Goal: Communication & Community: Ask a question

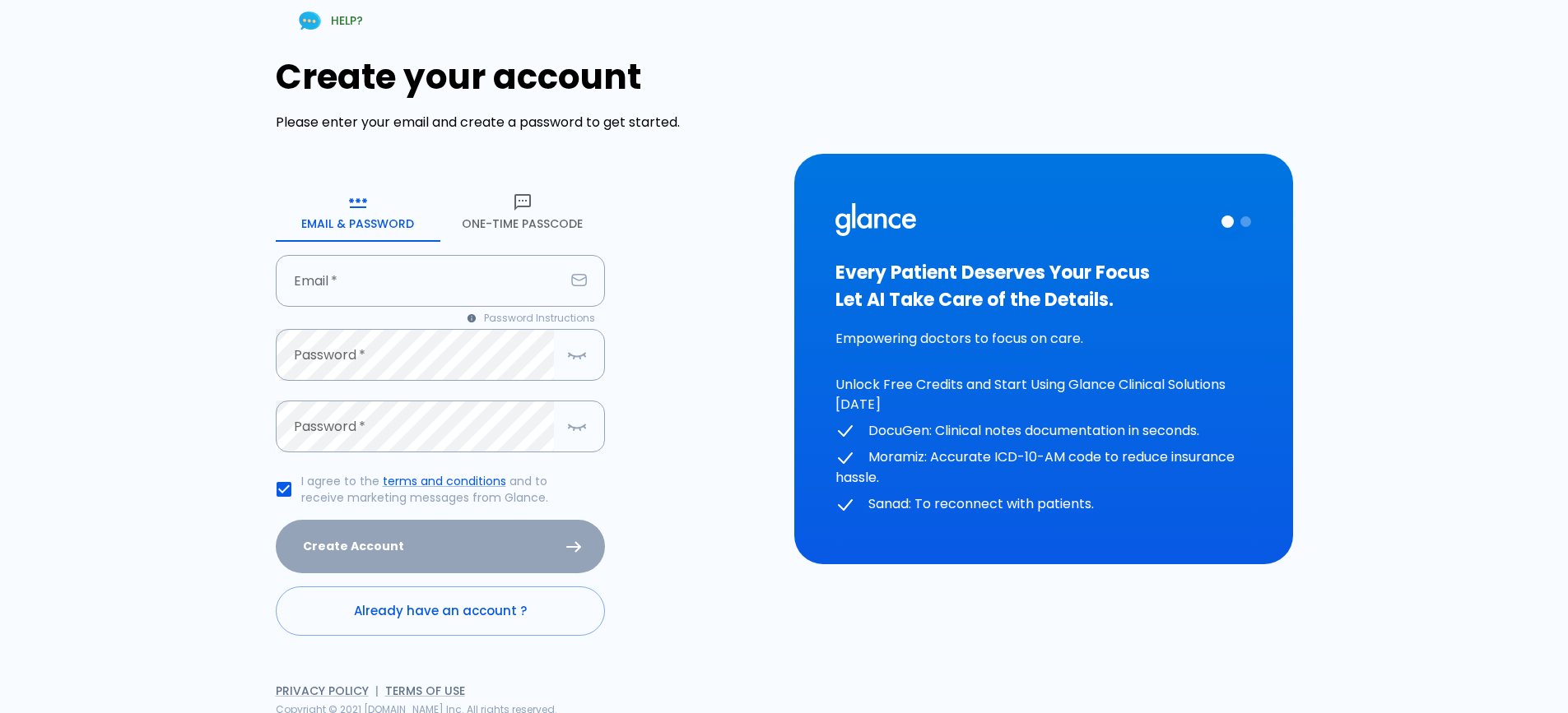
click at [530, 210] on icon "button" at bounding box center [523, 202] width 20 height 20
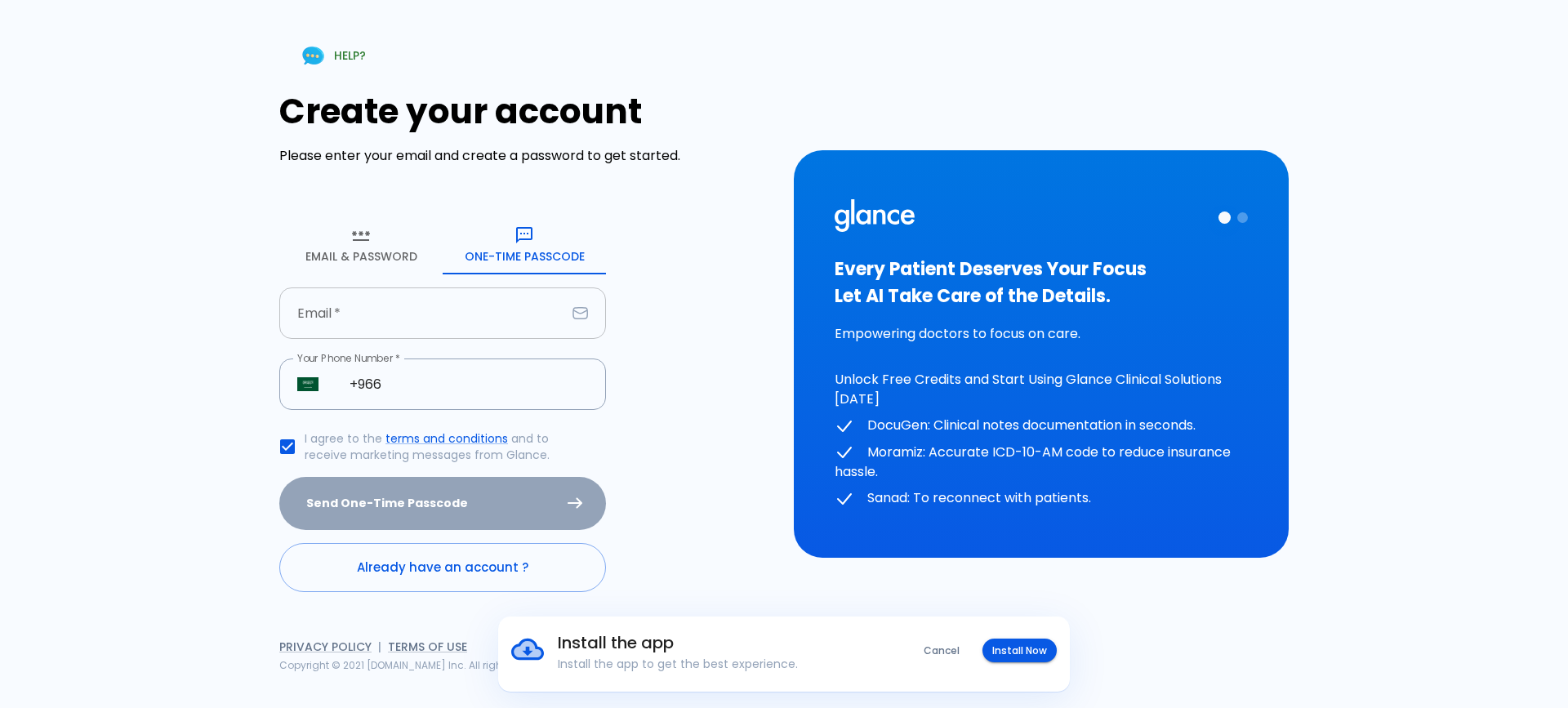
click at [427, 301] on input "Email   *" at bounding box center [422, 313] width 287 height 51
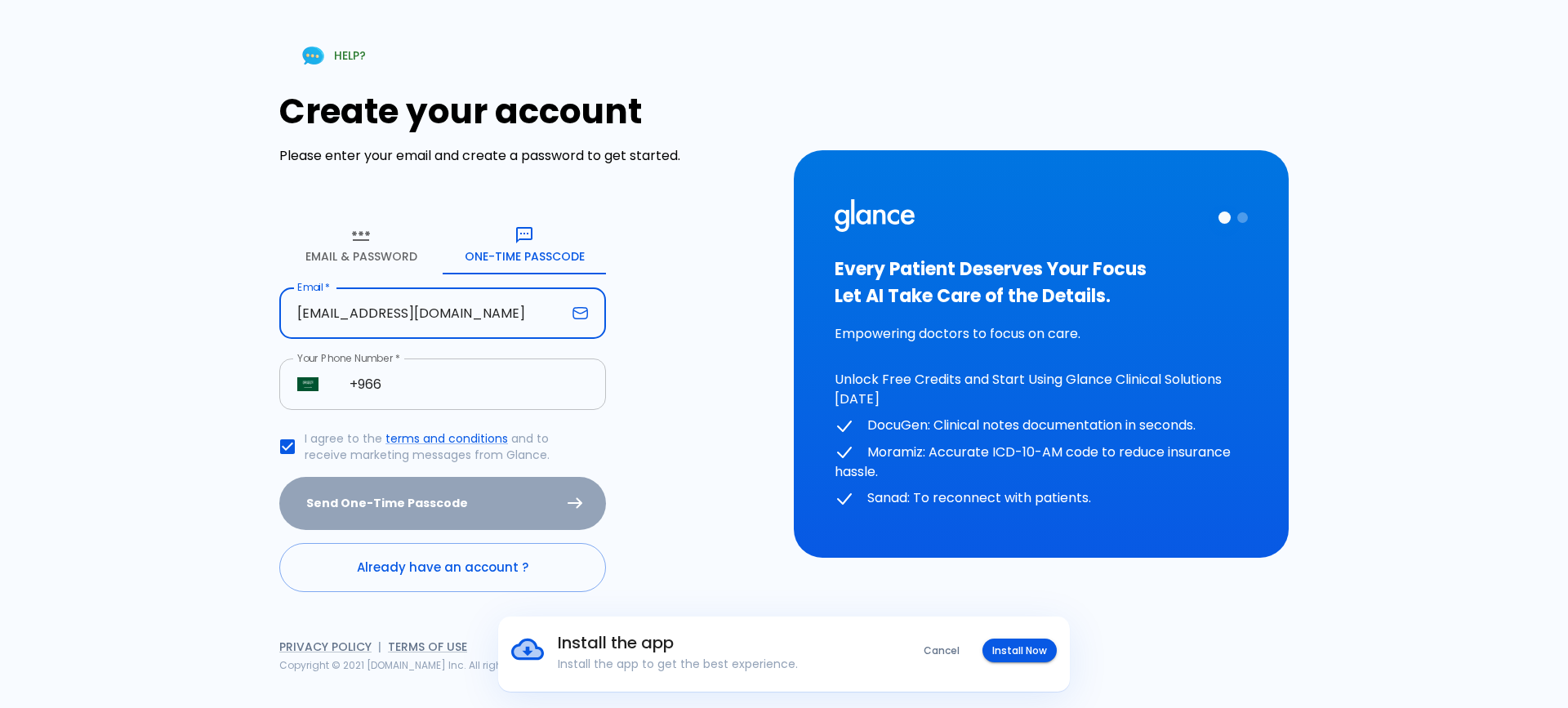
type input "[EMAIL_ADDRESS][DOMAIN_NAME]"
click at [440, 391] on input "+966" at bounding box center [468, 384] width 274 height 51
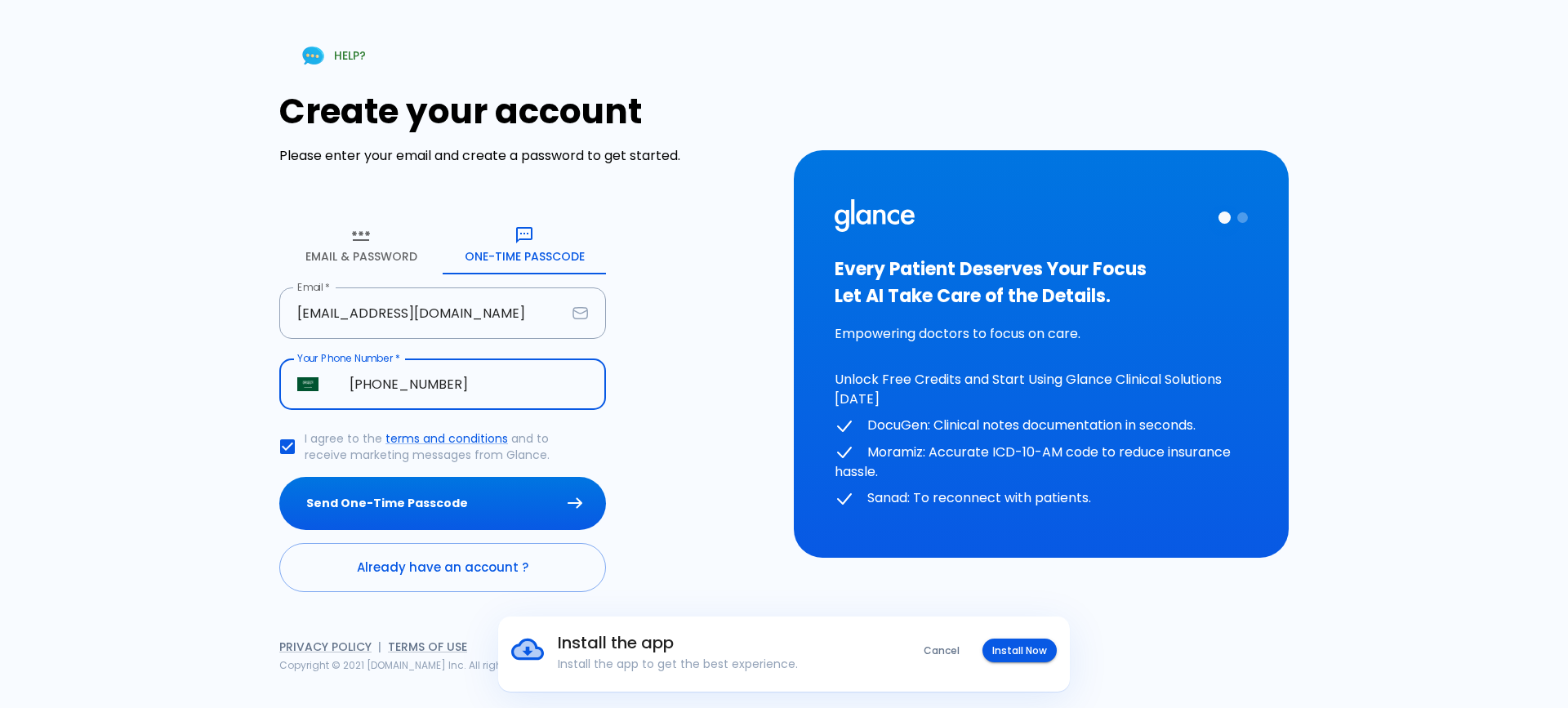
type input "[PHONE_NUMBER]"
click at [279, 477] on button "Send One-Time Passcode" at bounding box center [442, 504] width 326 height 53
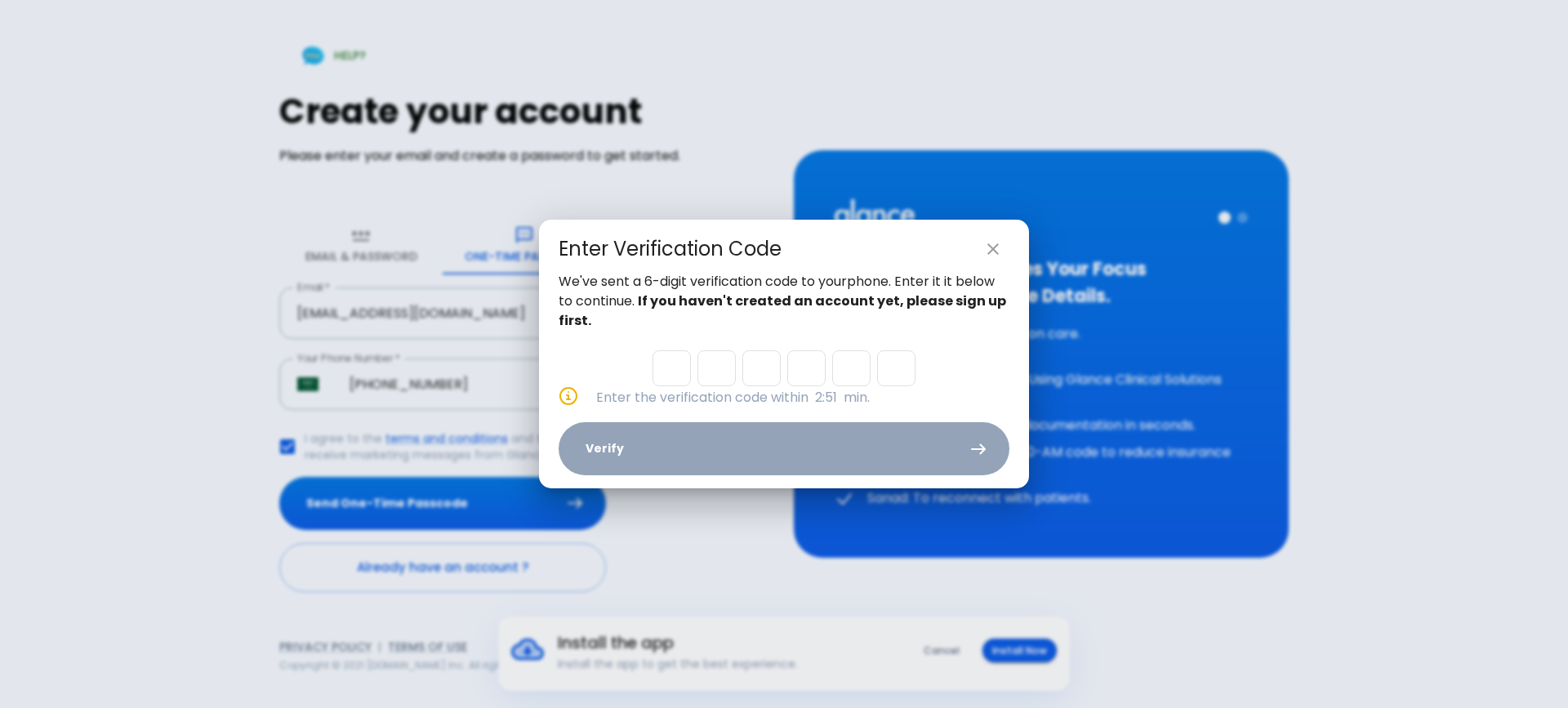
type input "9"
type input "7"
type input "6"
type input "0"
type input "1"
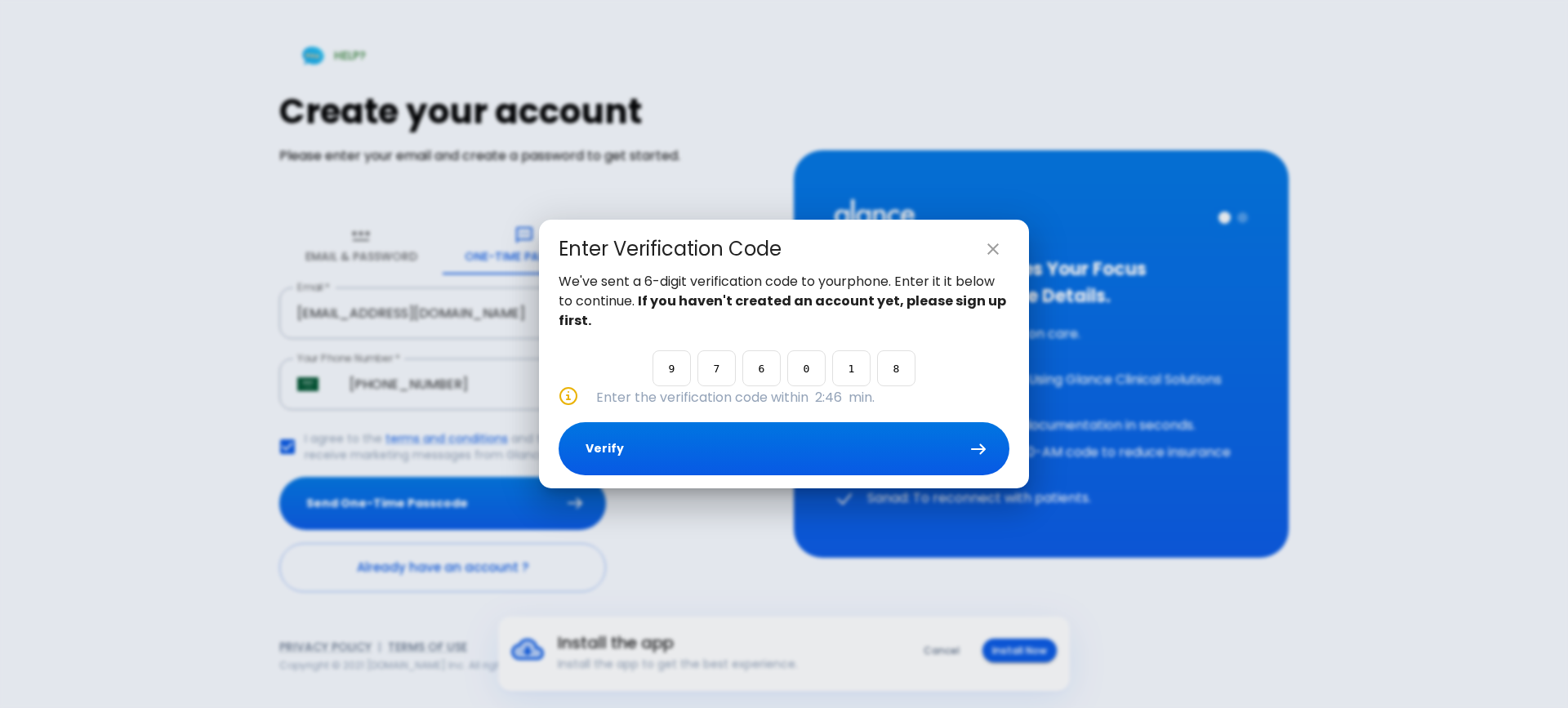
type input "8"
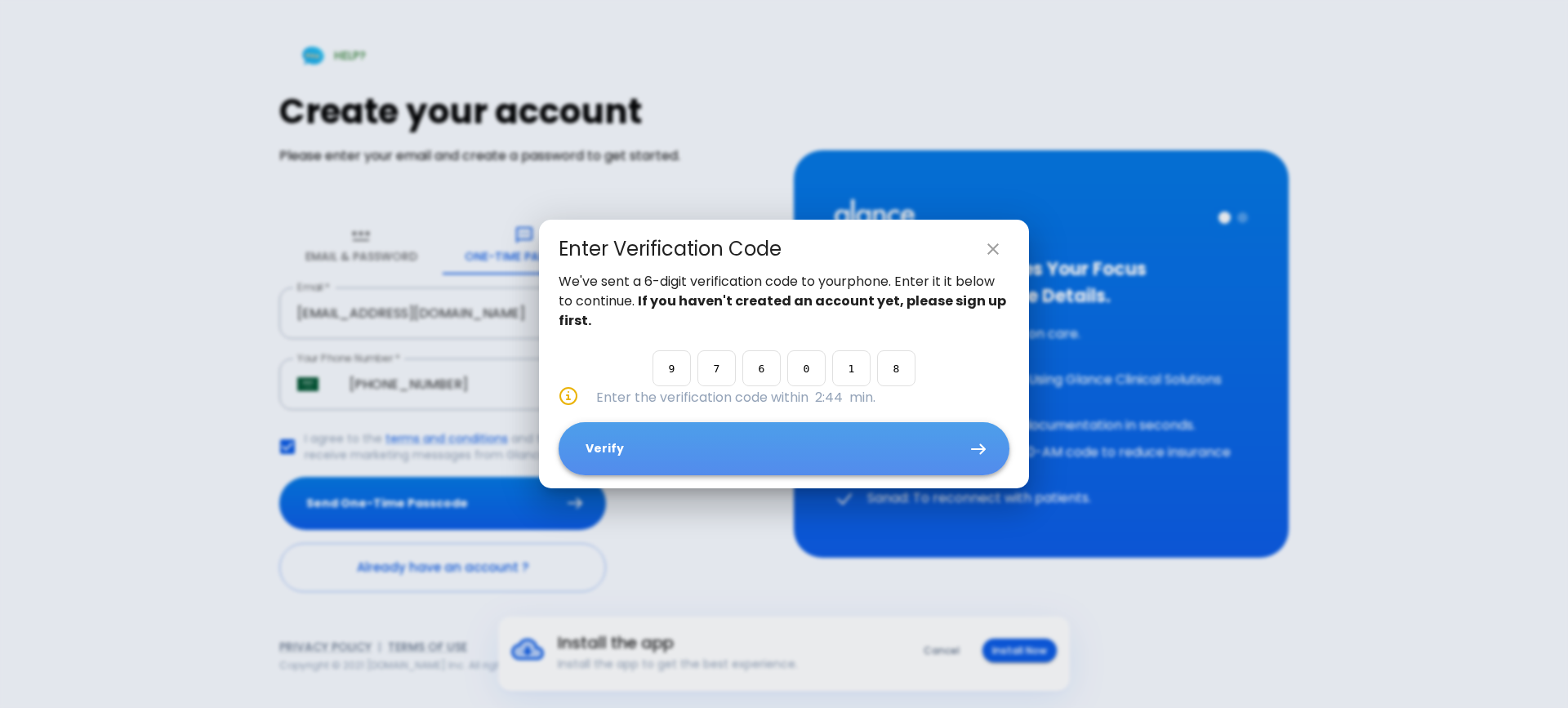
click at [899, 437] on button "Verify" at bounding box center [784, 449] width 450 height 53
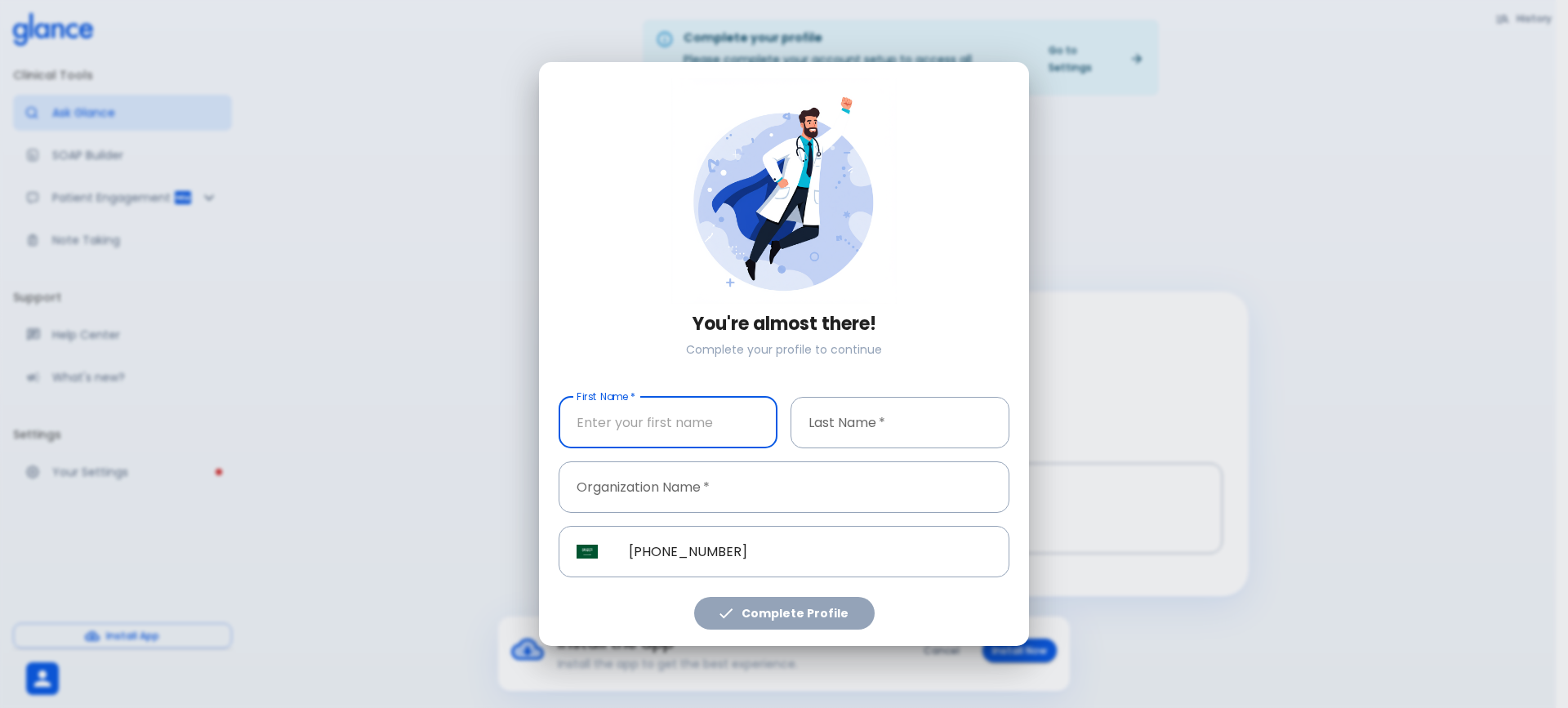
click at [673, 438] on input "First Name   *" at bounding box center [667, 422] width 219 height 51
type input "nujud"
click at [838, 425] on input "Last Name   *" at bounding box center [899, 422] width 219 height 51
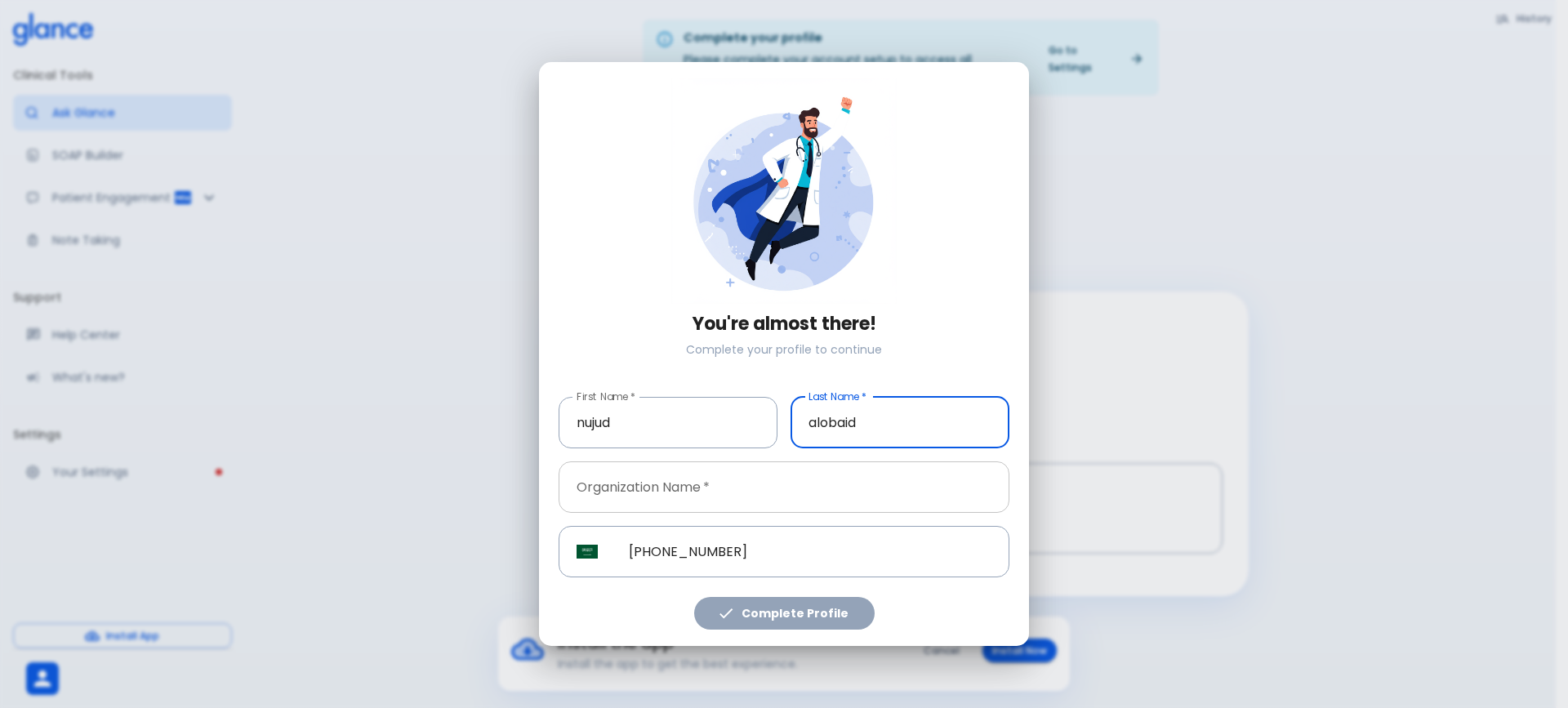
type input "alobaid"
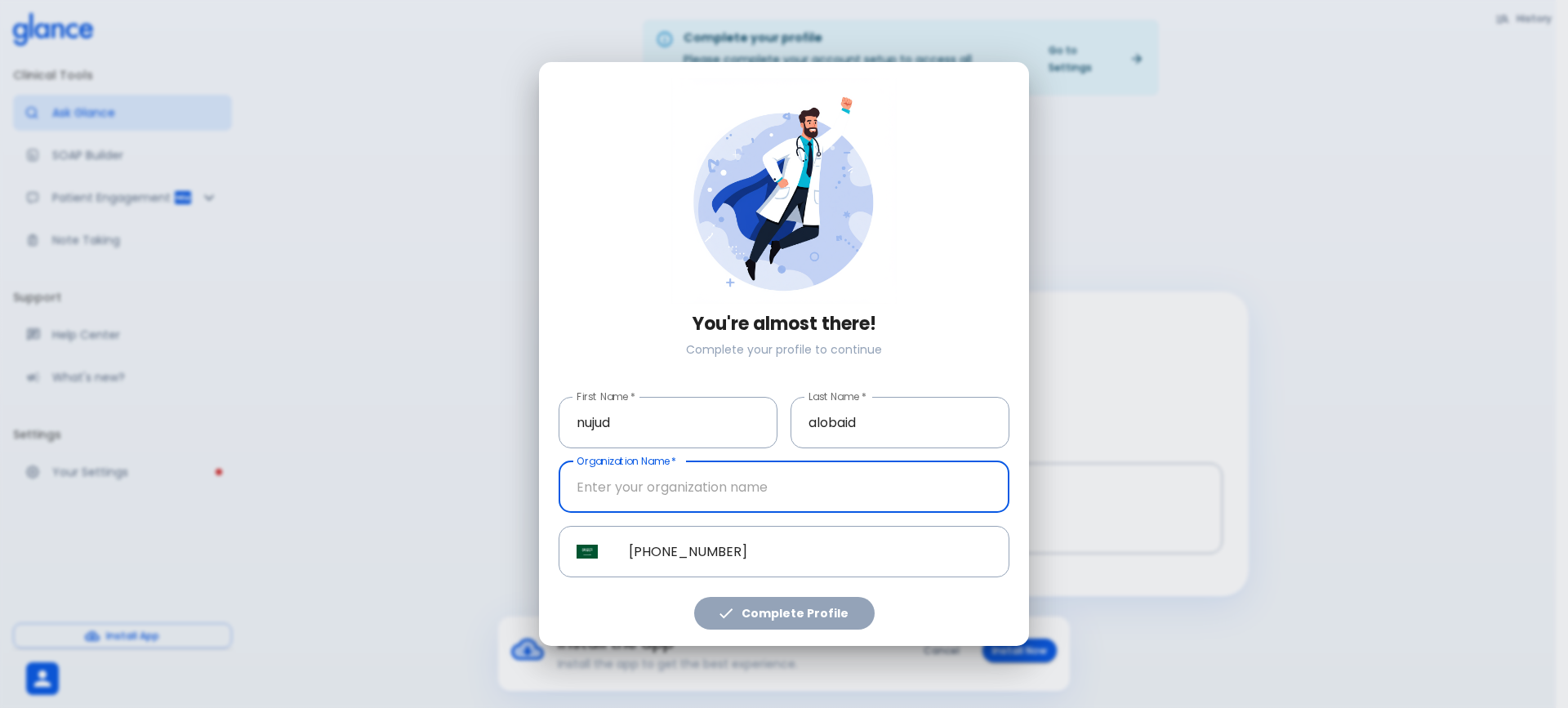
click at [682, 493] on input "Organization Name   *" at bounding box center [784, 487] width 450 height 51
type input "kkuh"
click at [701, 548] on input "[PHONE_NUMBER]" at bounding box center [810, 552] width 398 height 51
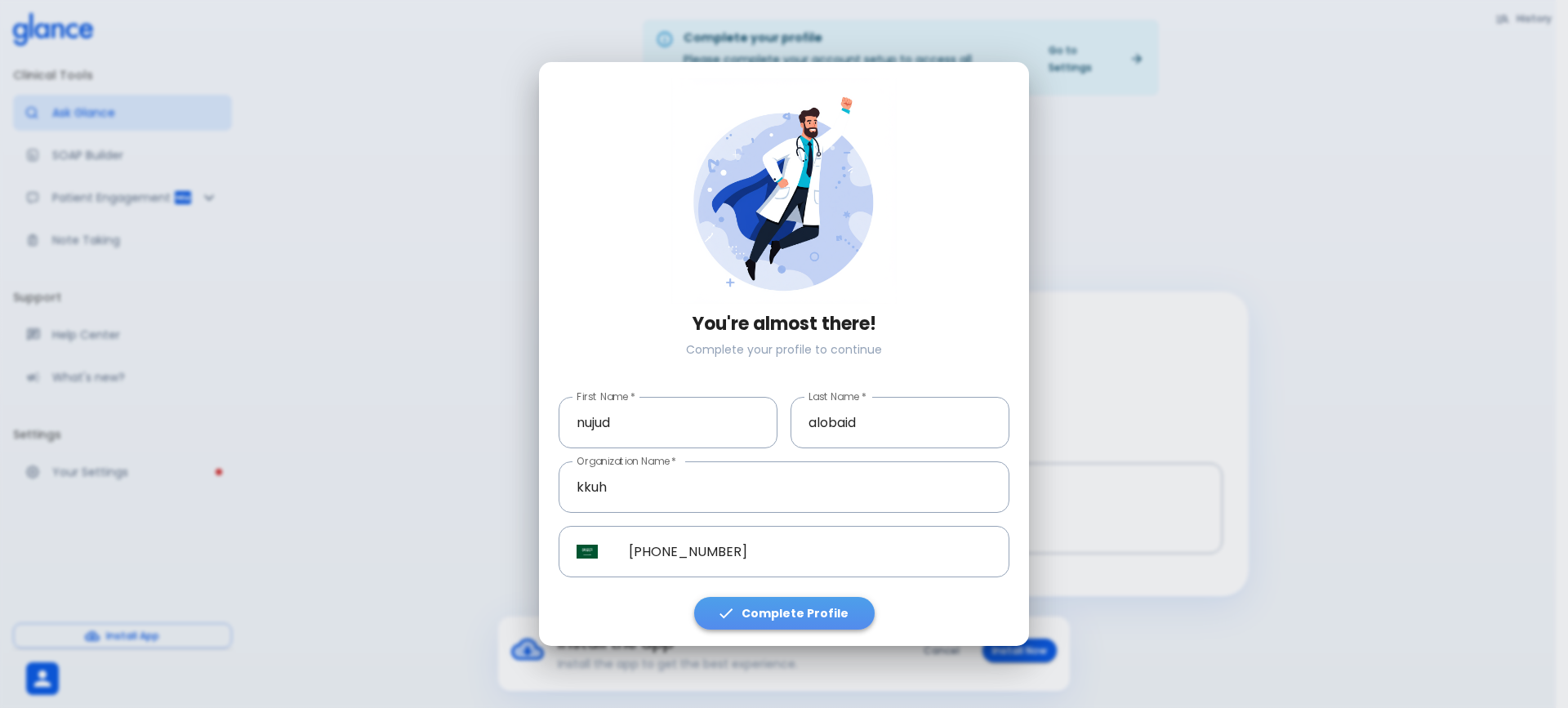
click at [794, 607] on button "Complete Profile" at bounding box center [784, 613] width 181 height 33
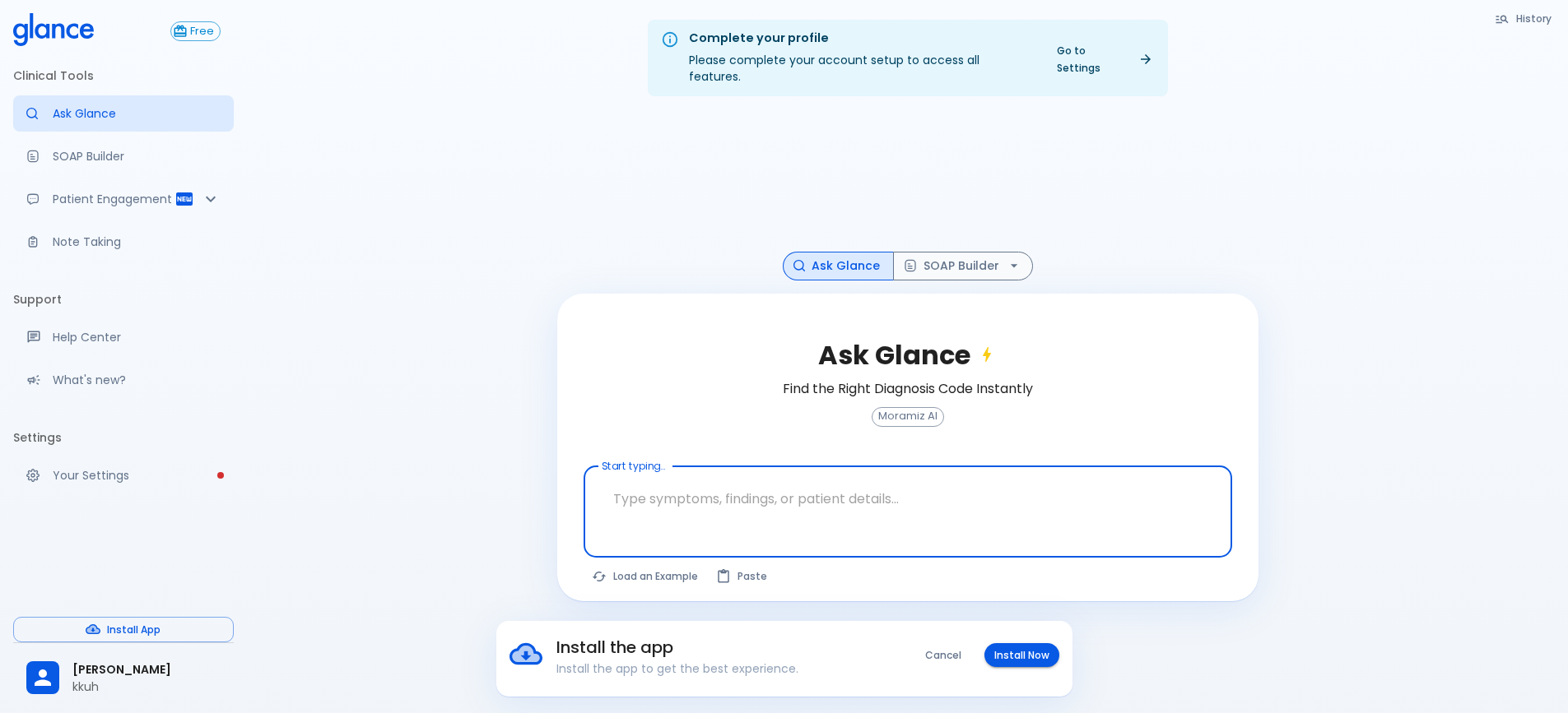
click at [844, 479] on textarea "Start typing..." at bounding box center [908, 499] width 626 height 51
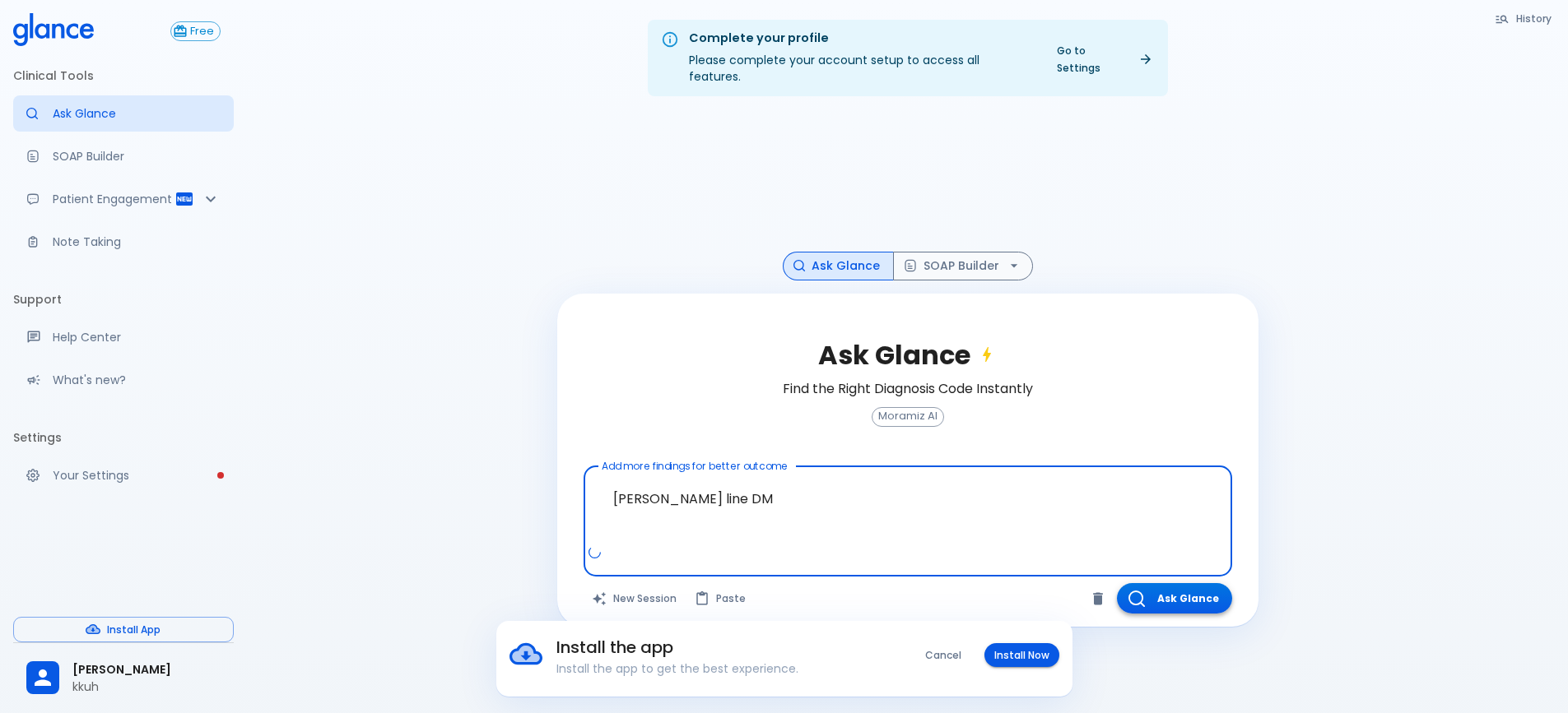
type textarea "[PERSON_NAME] line DM"
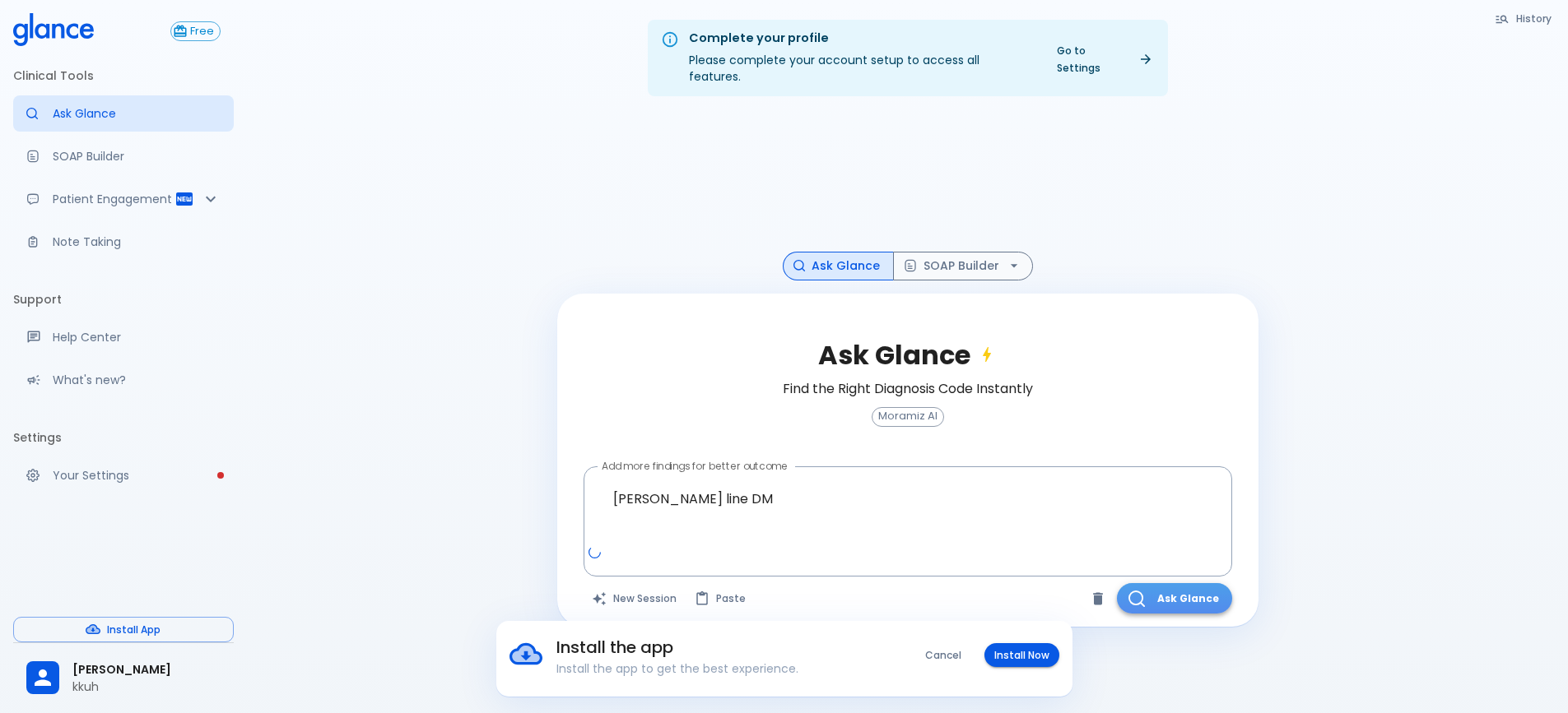
click at [1193, 583] on button "Ask Glance" at bounding box center [1174, 599] width 115 height 31
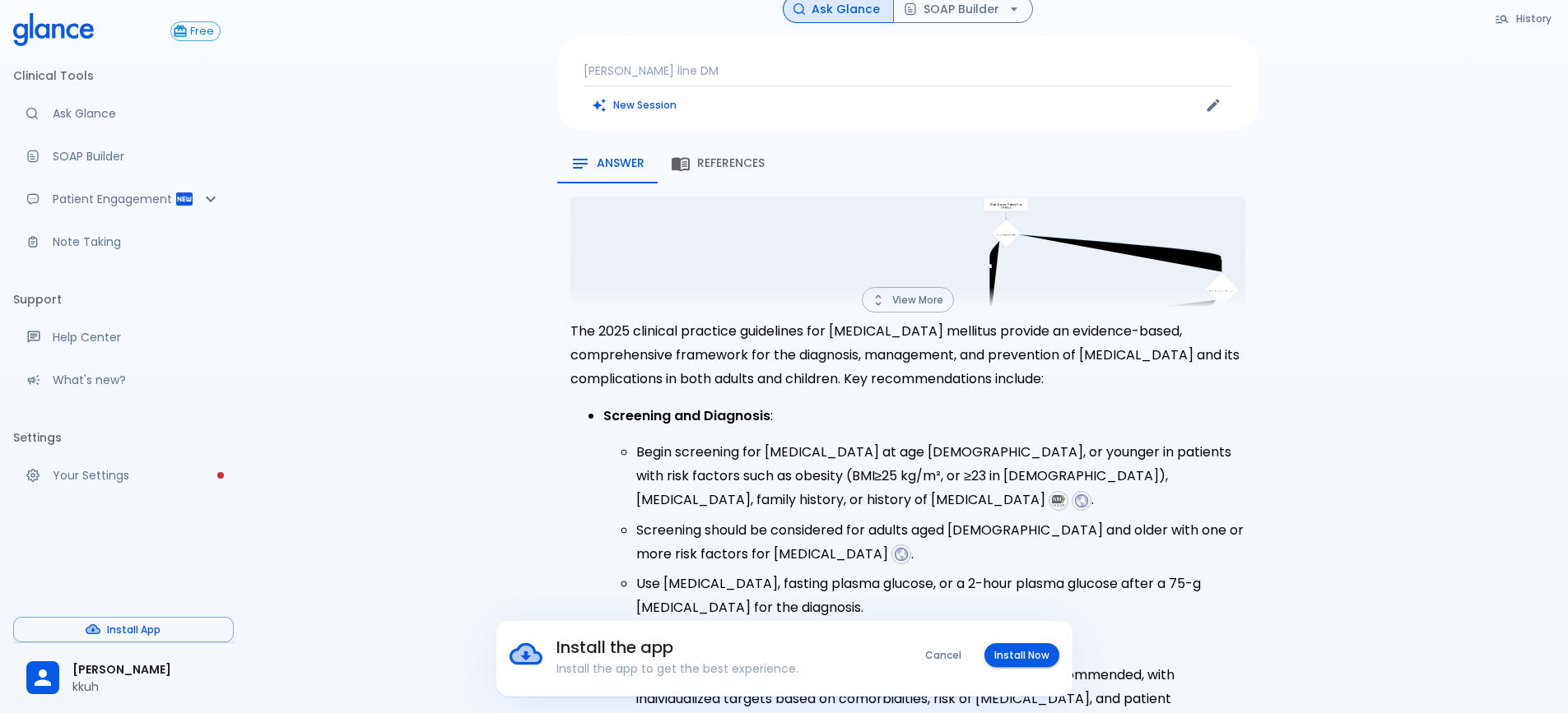
scroll to position [112, 0]
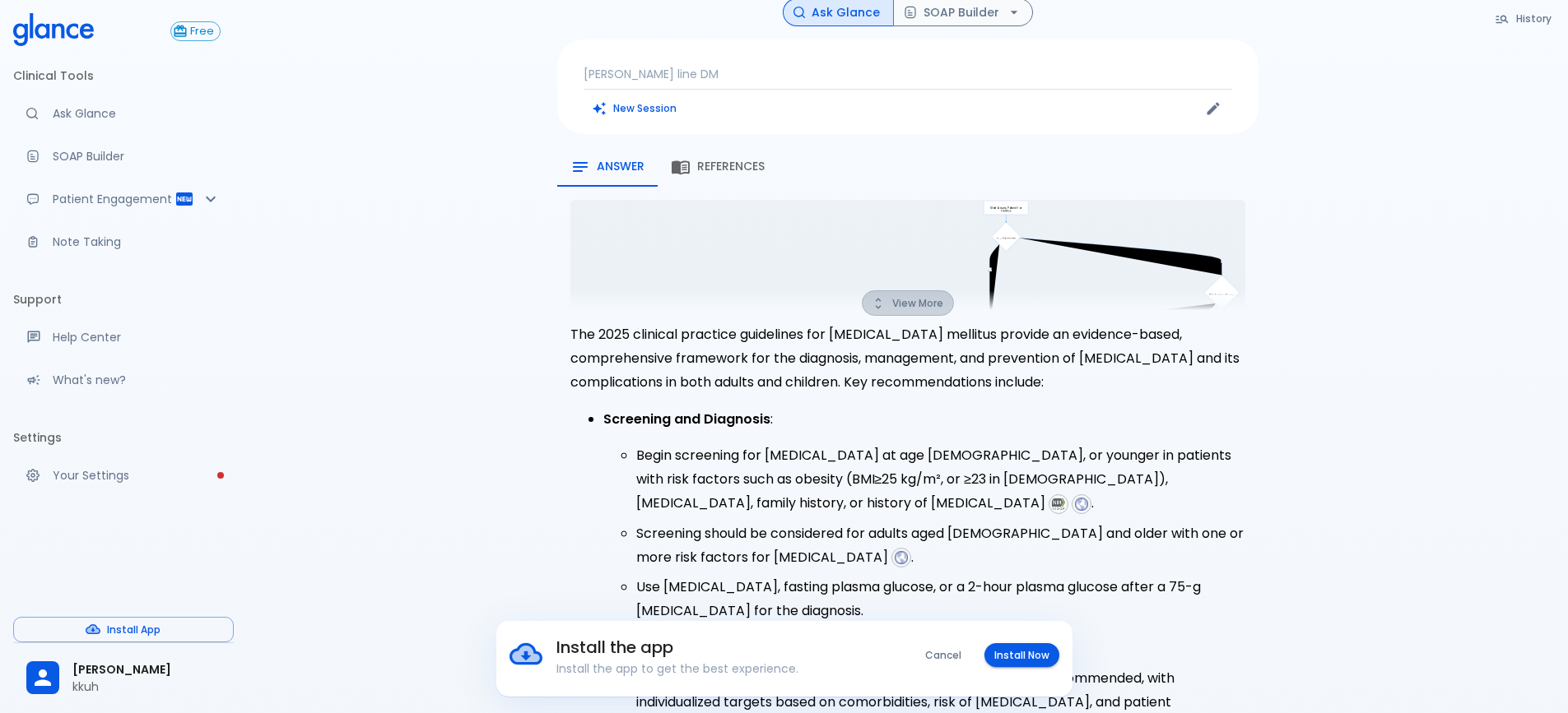
click at [893, 291] on button "View More" at bounding box center [908, 303] width 93 height 26
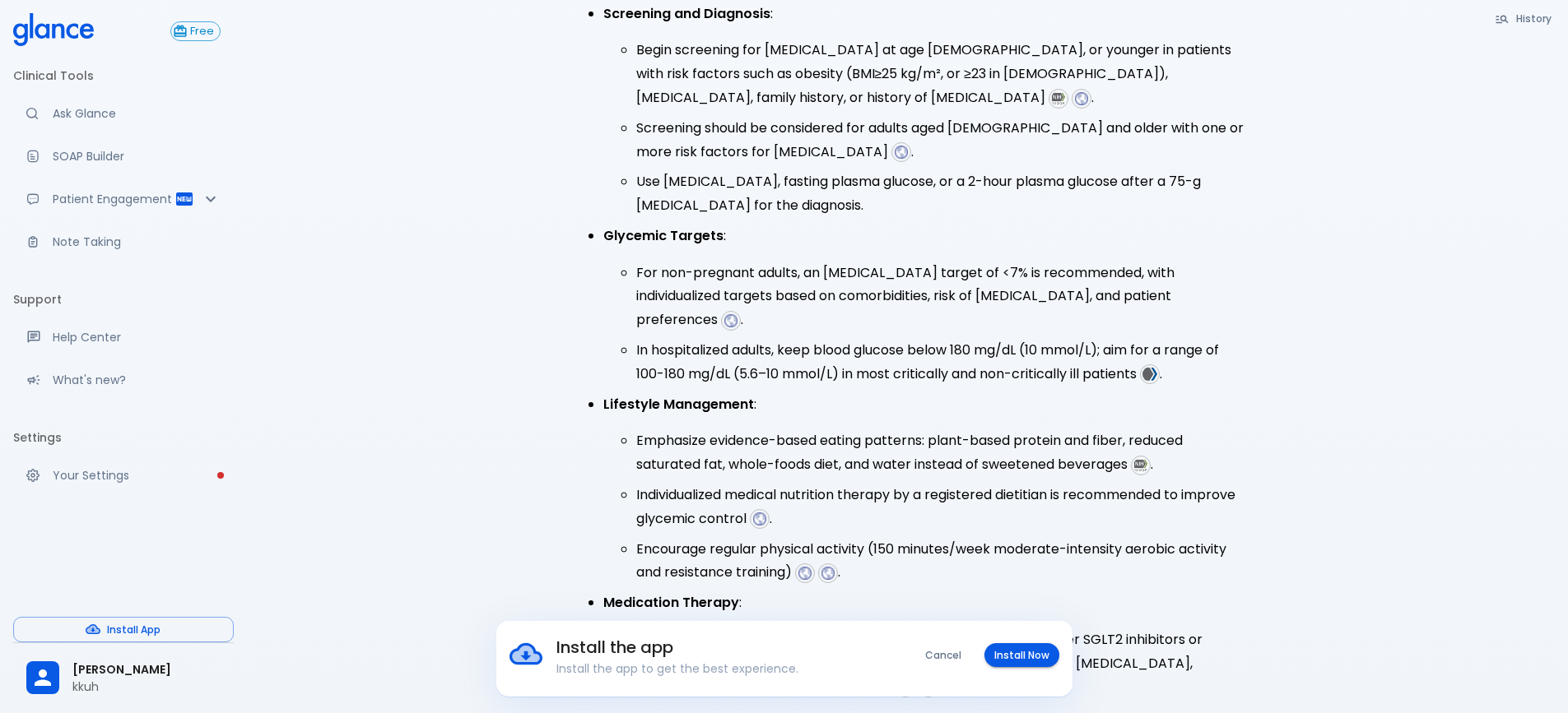
scroll to position [774, 0]
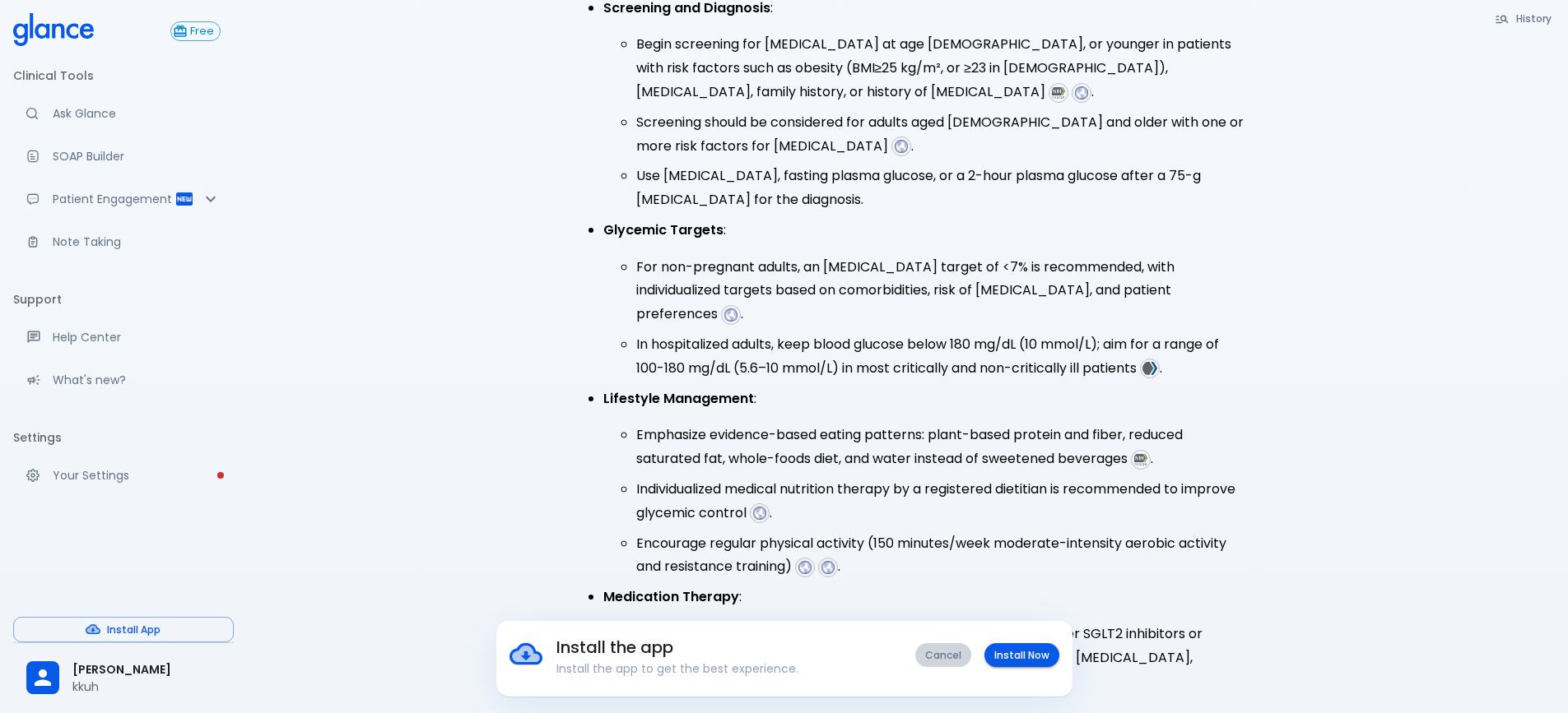
click at [925, 661] on button "Cancel" at bounding box center [943, 655] width 56 height 24
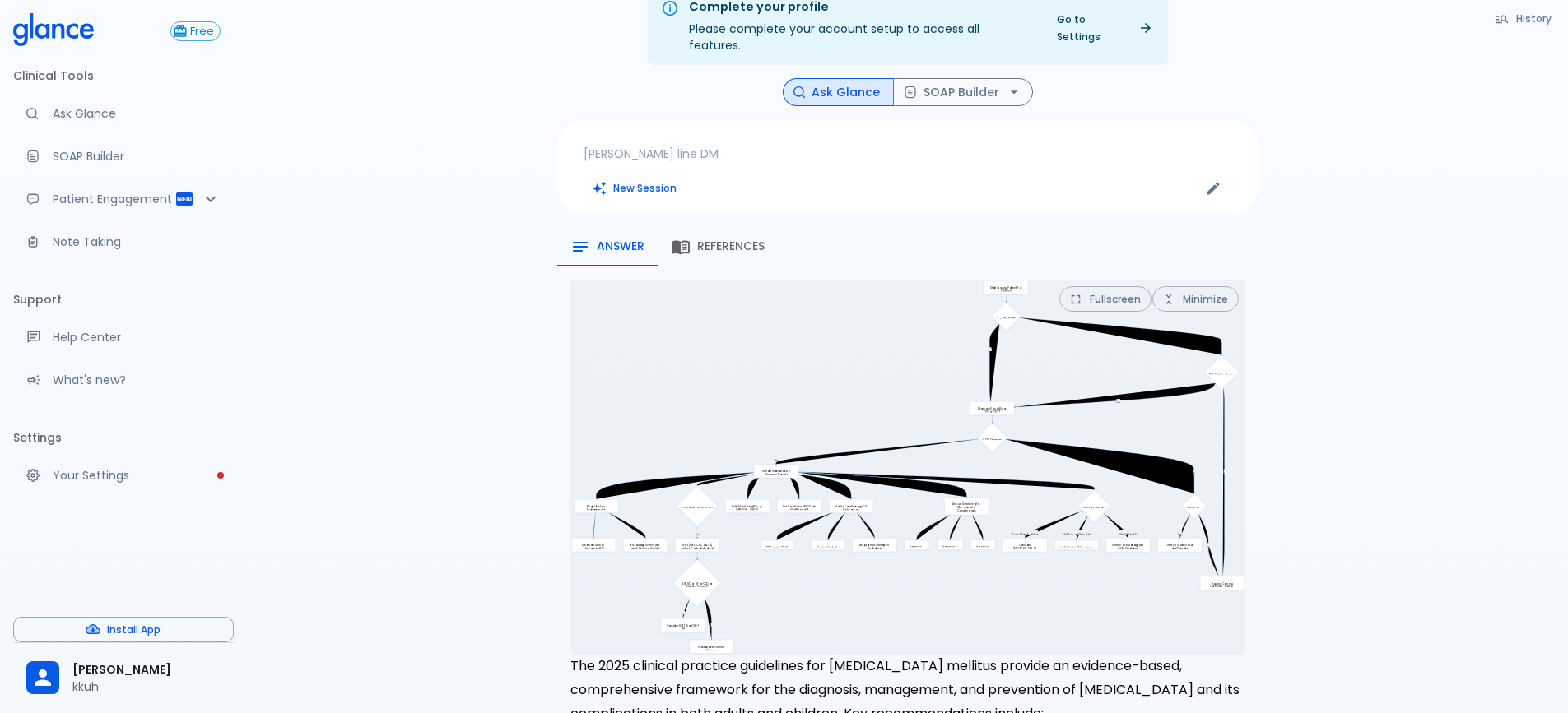
scroll to position [0, 0]
